Goal: Navigation & Orientation: Find specific page/section

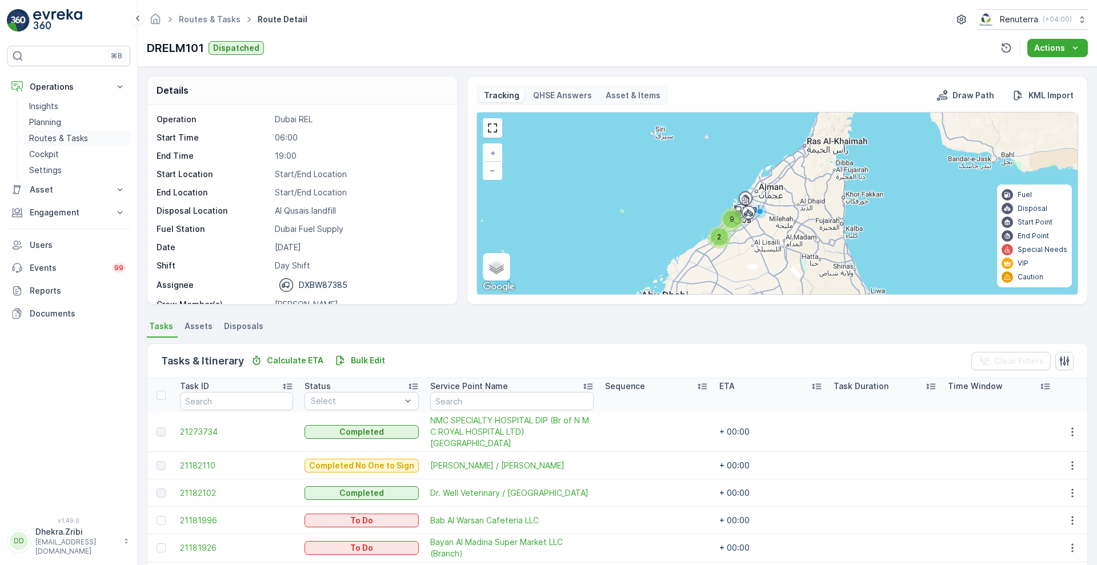
scroll to position [171, 0]
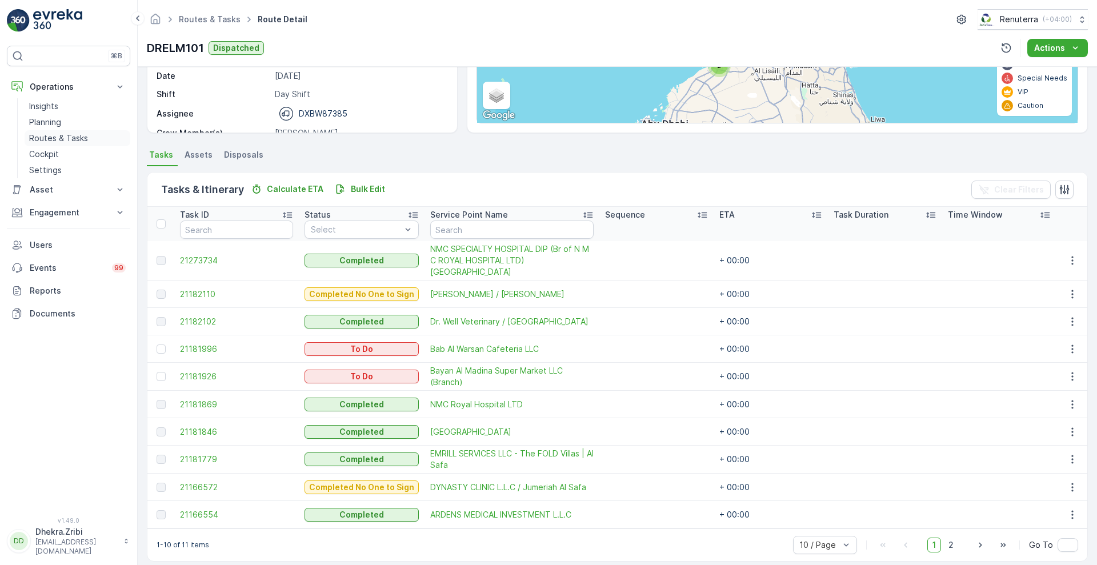
click at [55, 138] on p "Routes & Tasks" at bounding box center [58, 138] width 59 height 11
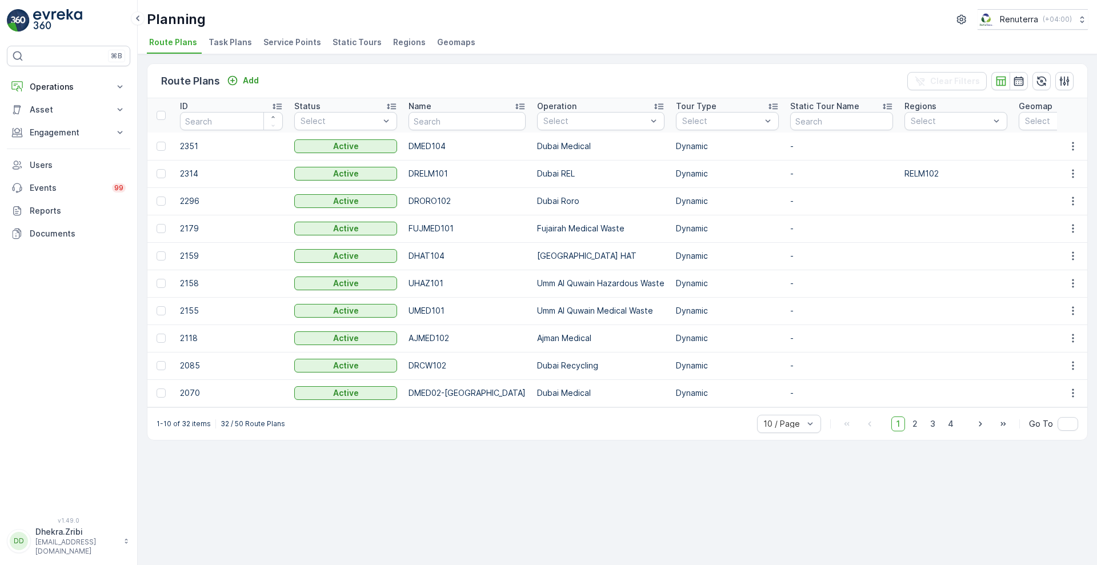
click at [283, 38] on span "Service Points" at bounding box center [292, 42] width 58 height 11
